Goal: Information Seeking & Learning: Learn about a topic

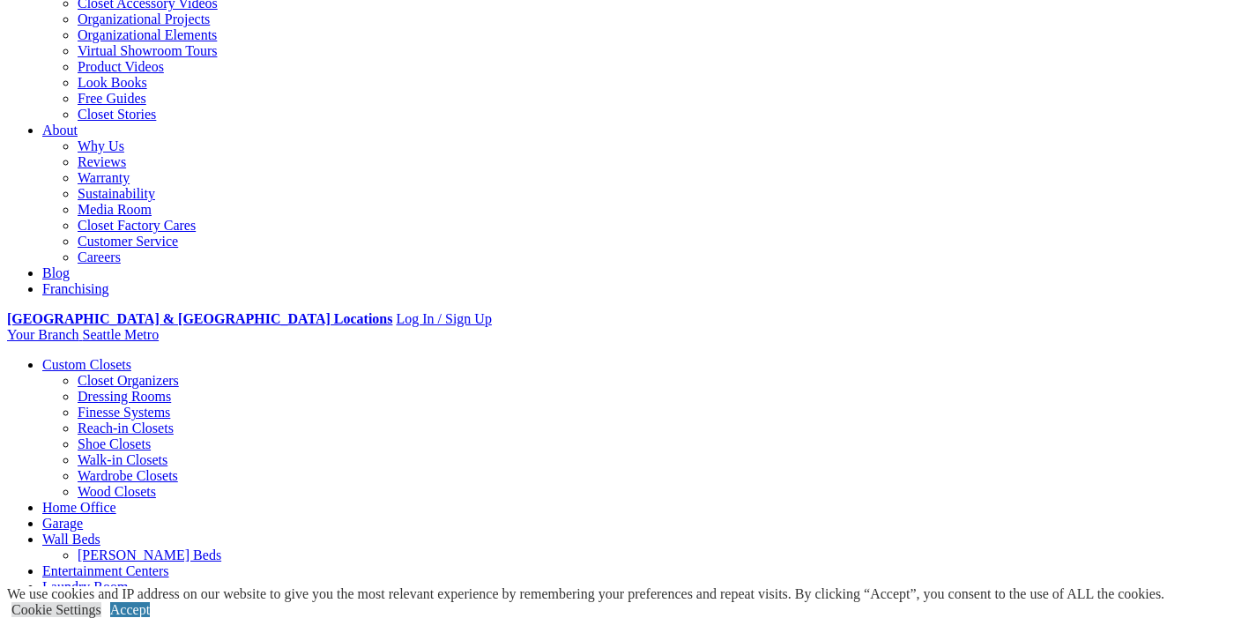
scroll to position [383, 0]
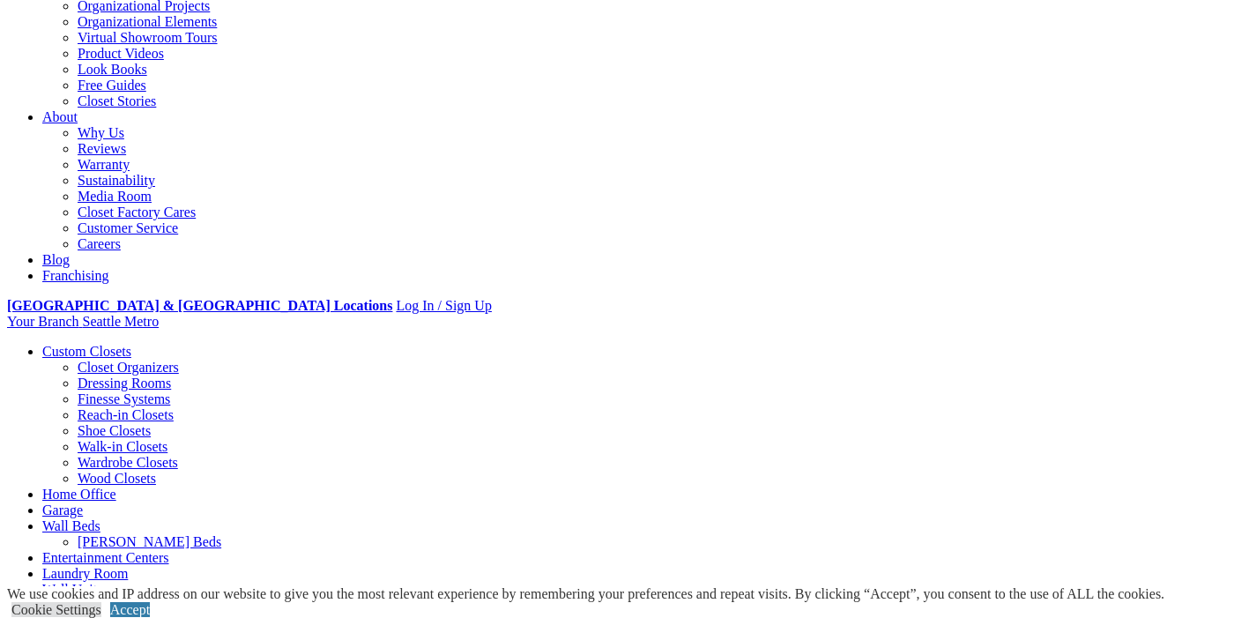
click at [94, 439] on link "Walk-in Closets" at bounding box center [123, 446] width 90 height 15
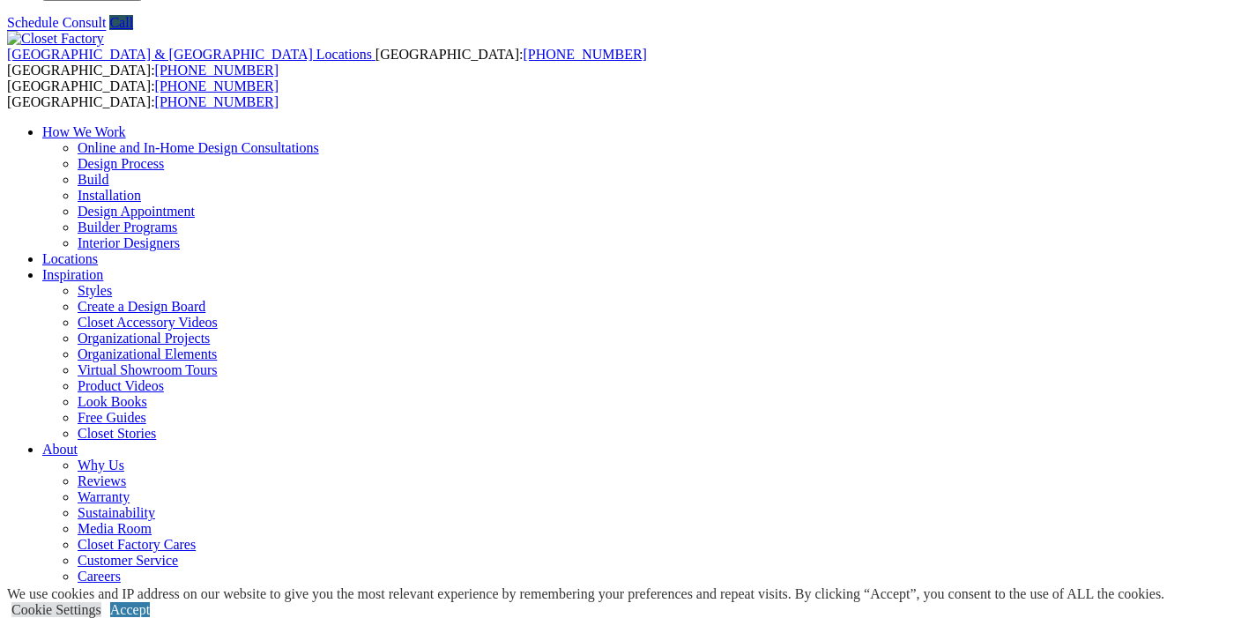
scroll to position [79, 0]
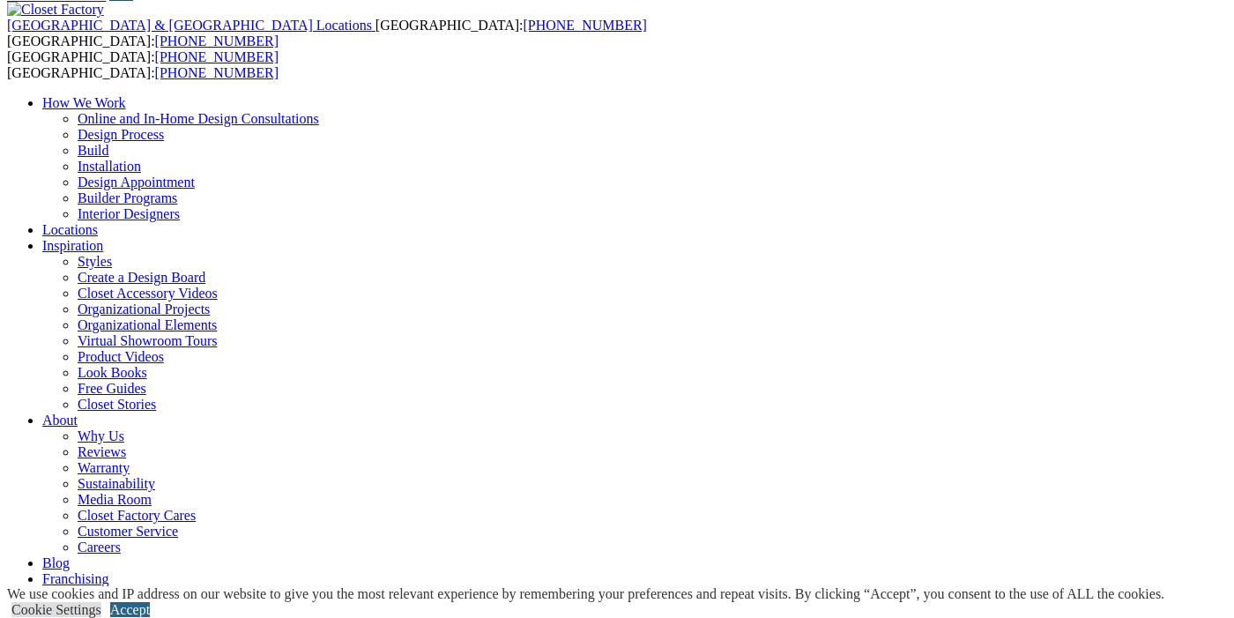
click at [150, 602] on link "Accept" at bounding box center [130, 609] width 40 height 15
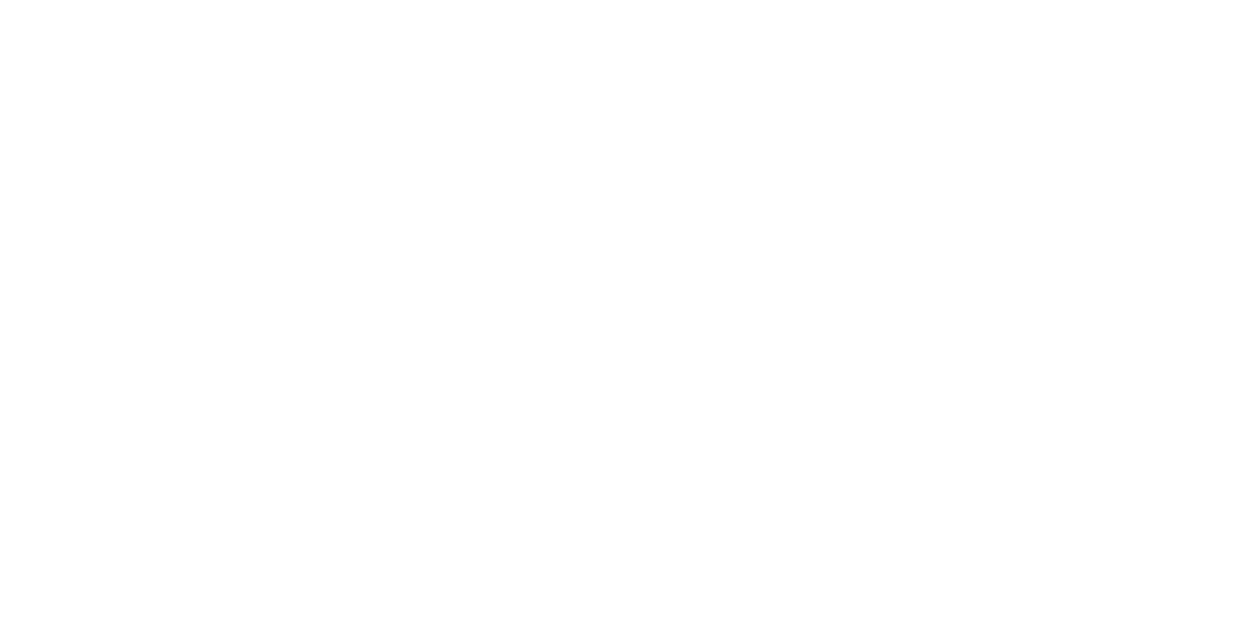
scroll to position [3593, 0]
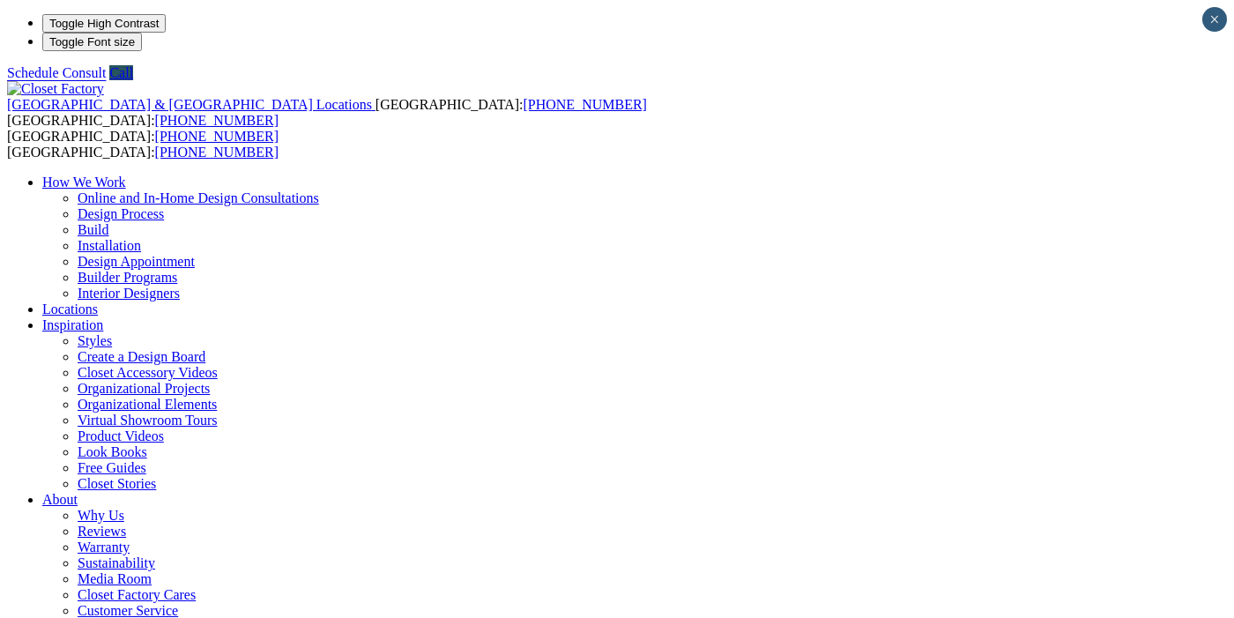
scroll to position [13, 0]
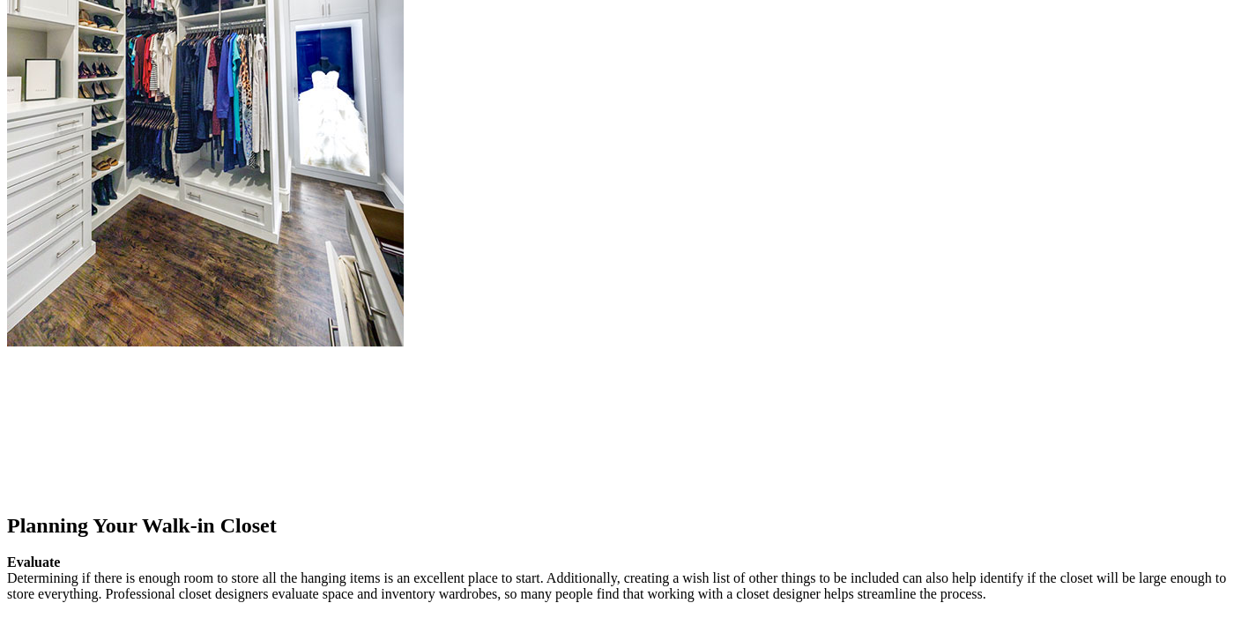
scroll to position [2142, 0]
